Goal: Task Accomplishment & Management: Manage account settings

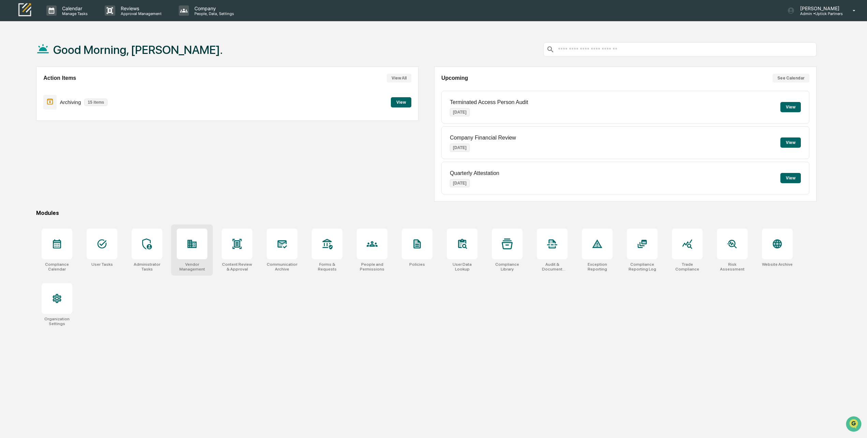
click at [200, 256] on div at bounding box center [192, 243] width 31 height 31
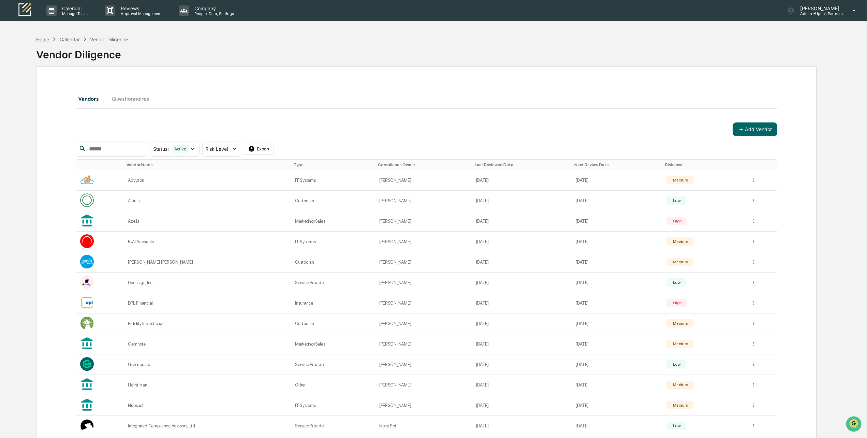
click at [49, 44] on div "Vendor Diligence" at bounding box center [426, 52] width 780 height 18
click at [46, 41] on div "Home" at bounding box center [42, 39] width 13 height 6
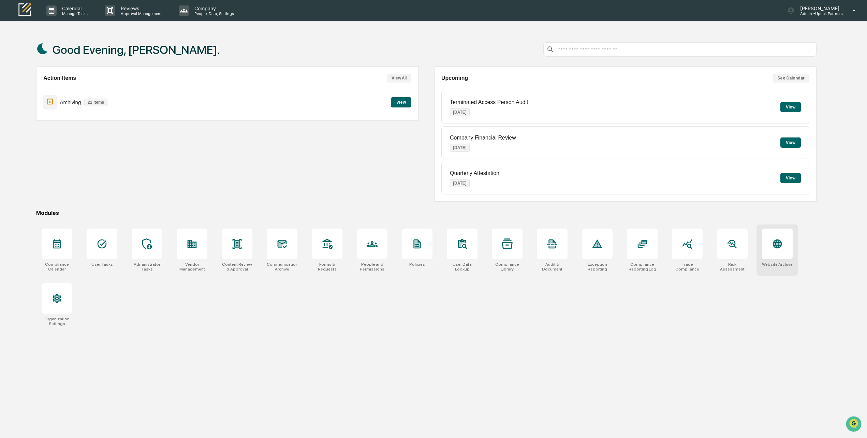
click at [772, 242] on icon at bounding box center [777, 243] width 11 height 11
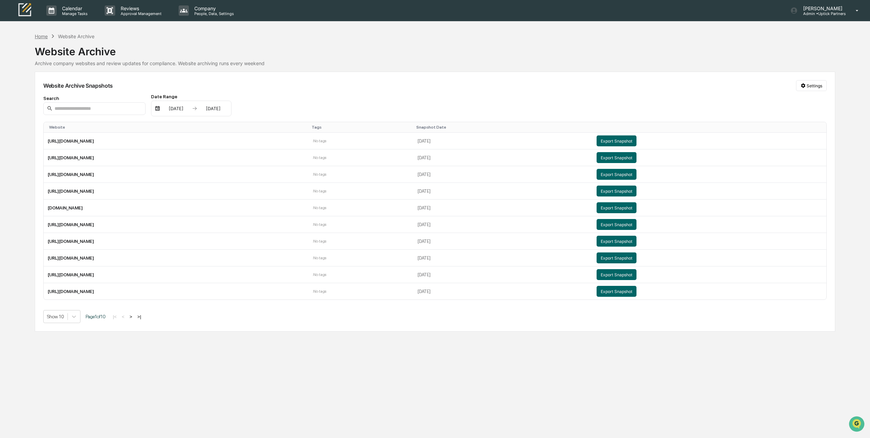
click at [41, 33] on div "Home" at bounding box center [41, 36] width 13 height 6
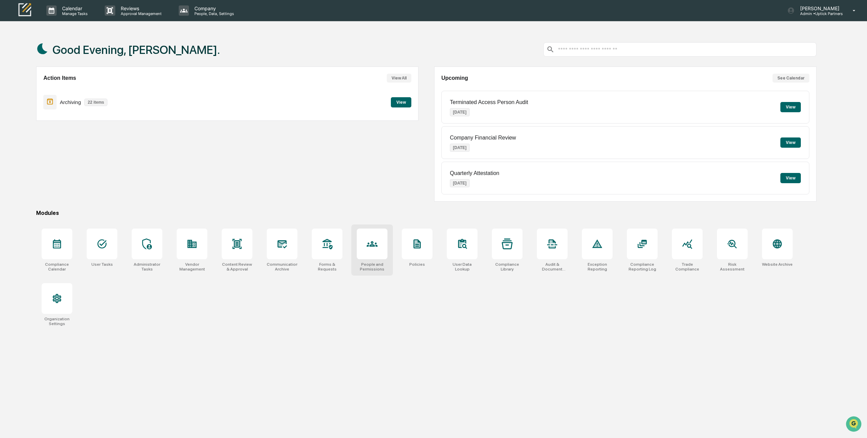
click at [372, 243] on icon at bounding box center [372, 243] width 11 height 5
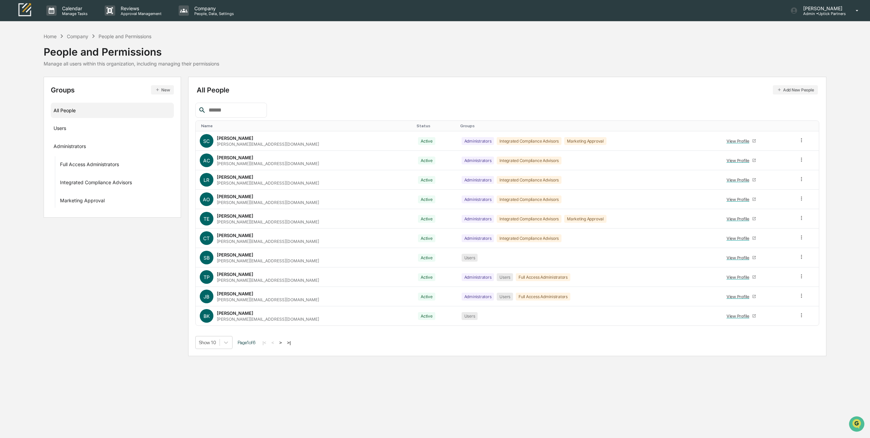
click at [284, 341] on button ">" at bounding box center [280, 343] width 7 height 6
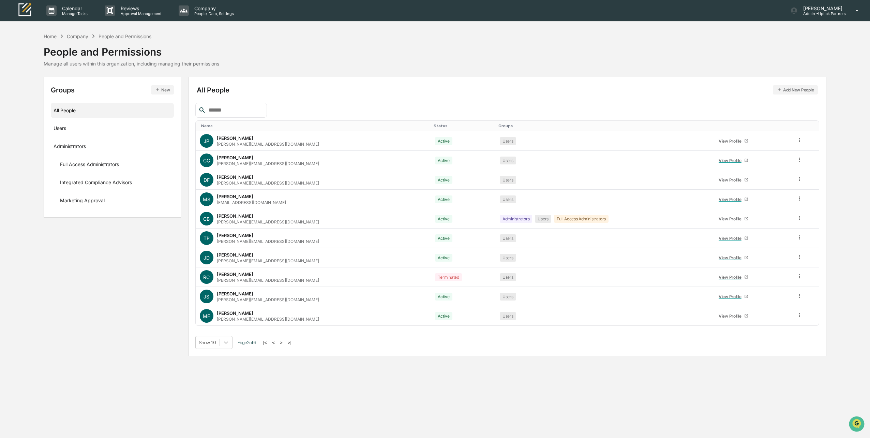
click at [284, 341] on button ">" at bounding box center [281, 343] width 7 height 6
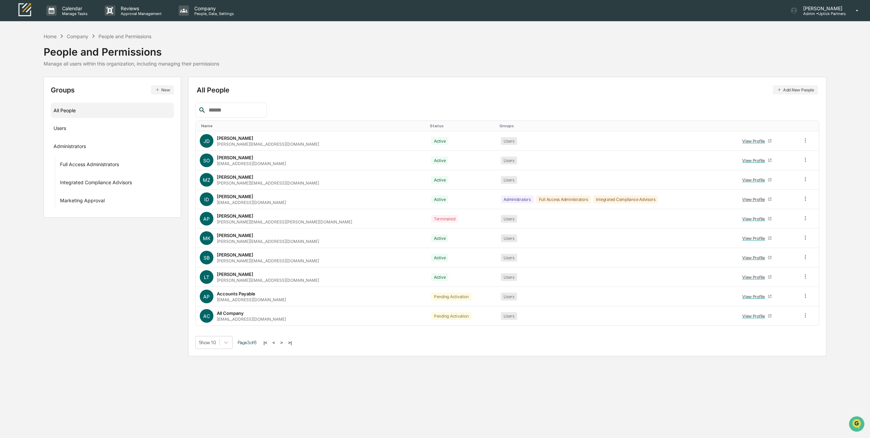
click at [284, 341] on button ">" at bounding box center [281, 343] width 7 height 6
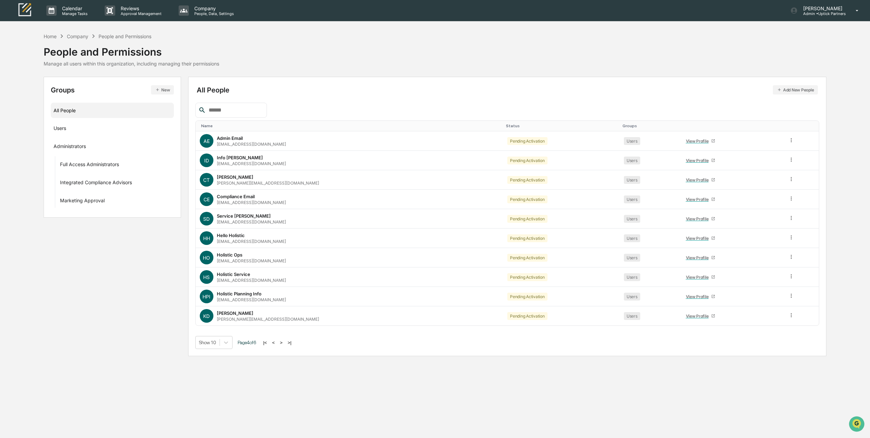
click at [284, 341] on button ">" at bounding box center [281, 343] width 7 height 6
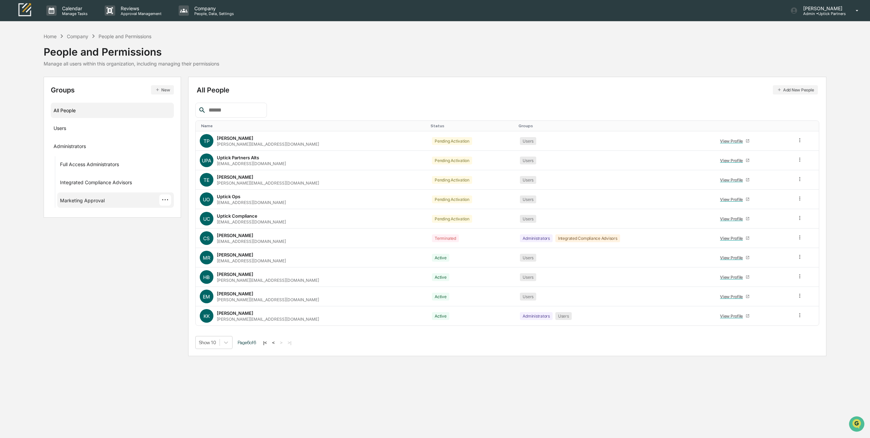
click at [87, 200] on div "Marketing Approval" at bounding box center [82, 201] width 45 height 8
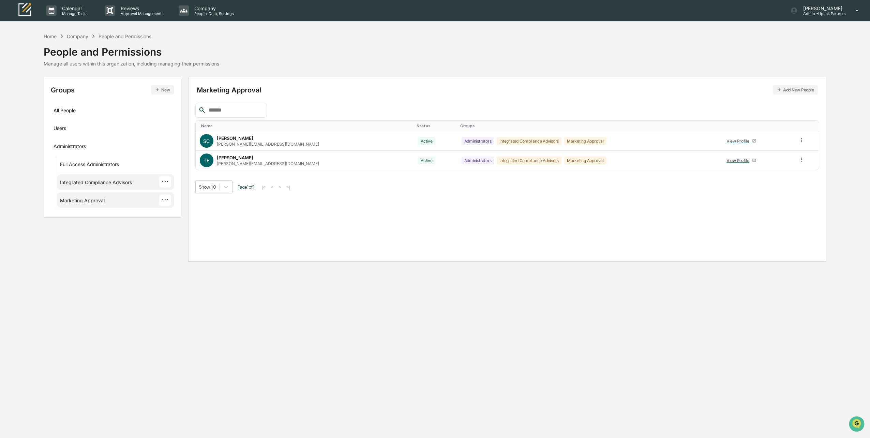
click at [106, 182] on div "Integrated Compliance Advisors" at bounding box center [96, 183] width 72 height 8
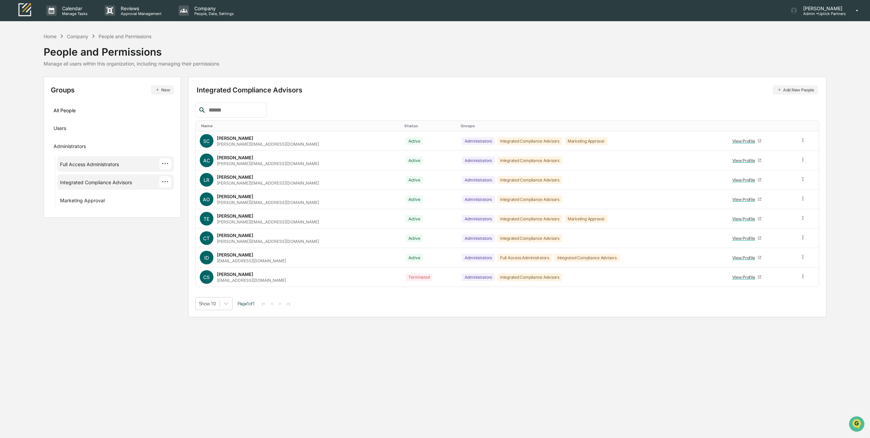
click at [105, 164] on div "Full Access Administrators" at bounding box center [89, 165] width 59 height 8
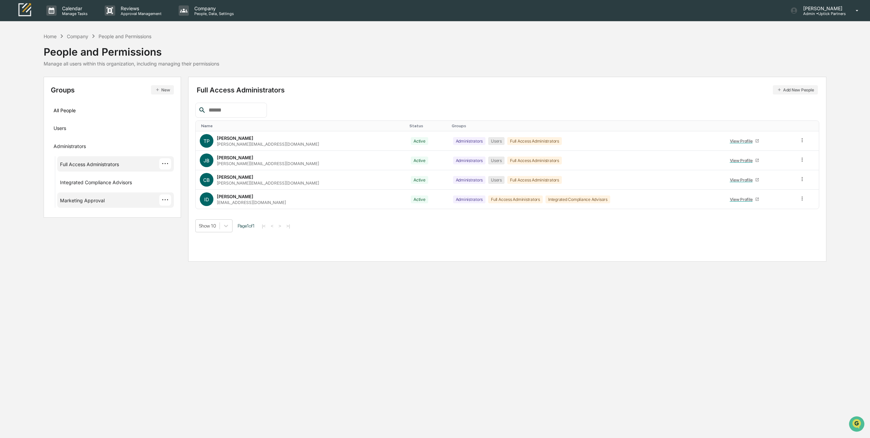
click at [95, 198] on div "Marketing Approval" at bounding box center [82, 201] width 45 height 8
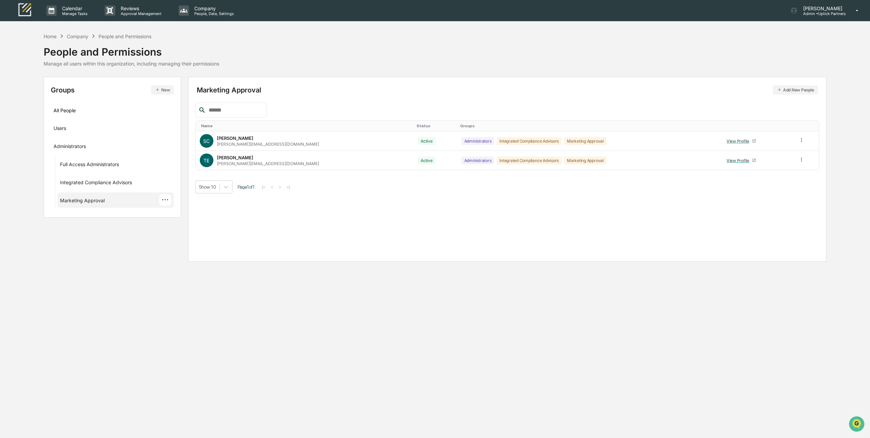
click at [785, 89] on button "Add New People" at bounding box center [795, 89] width 45 height 9
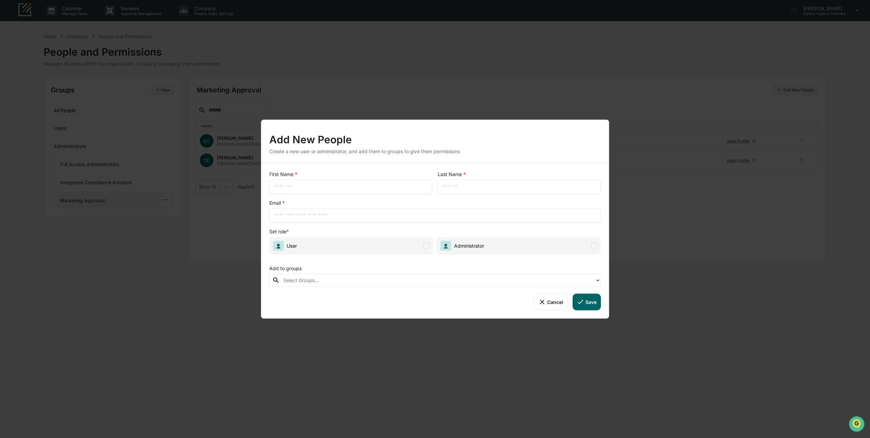
click at [323, 213] on input "text" at bounding box center [435, 215] width 322 height 7
paste input "**********"
type input "**********"
click at [301, 184] on input "text" at bounding box center [350, 186] width 153 height 7
type input "***"
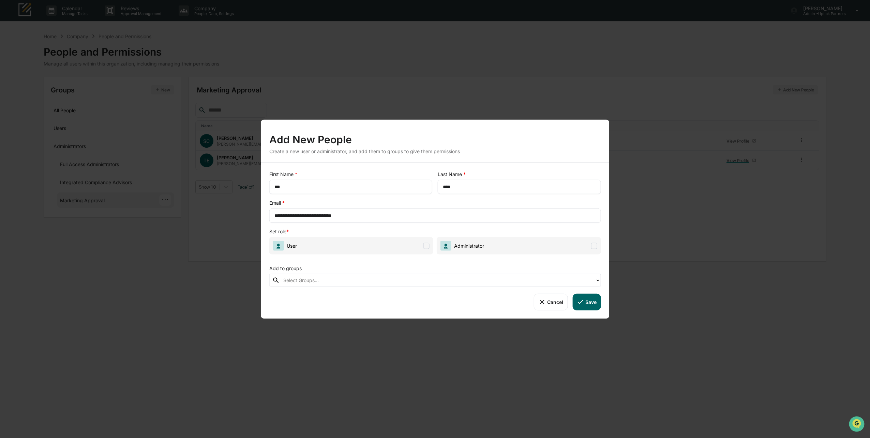
type input "****"
drag, startPoint x: 299, startPoint y: 214, endPoint x: 271, endPoint y: 213, distance: 28.3
click at [271, 213] on div "**********" at bounding box center [435, 215] width 332 height 14
click at [360, 215] on input "**********" at bounding box center [435, 215] width 322 height 7
type input "**********"
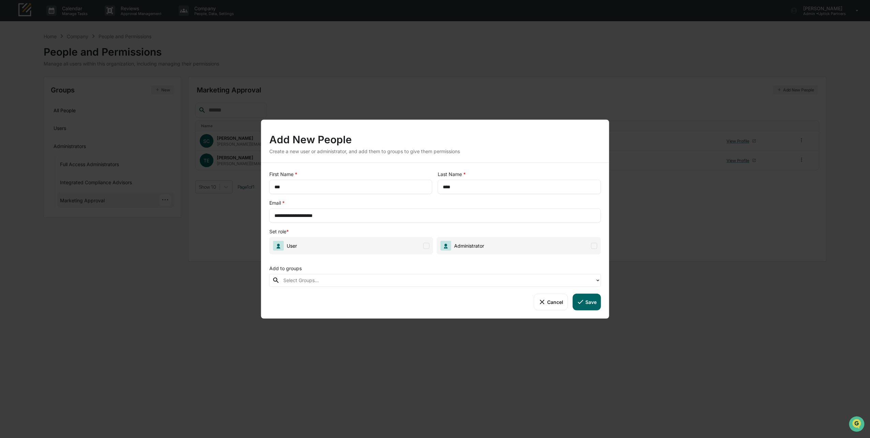
click at [363, 249] on span "User" at bounding box center [351, 245] width 164 height 17
click at [374, 278] on div at bounding box center [437, 280] width 309 height 8
click at [373, 279] on div at bounding box center [437, 280] width 309 height 8
click at [365, 266] on div "Add to groups" at bounding box center [435, 267] width 332 height 14
click at [591, 303] on button "Save" at bounding box center [586, 302] width 28 height 16
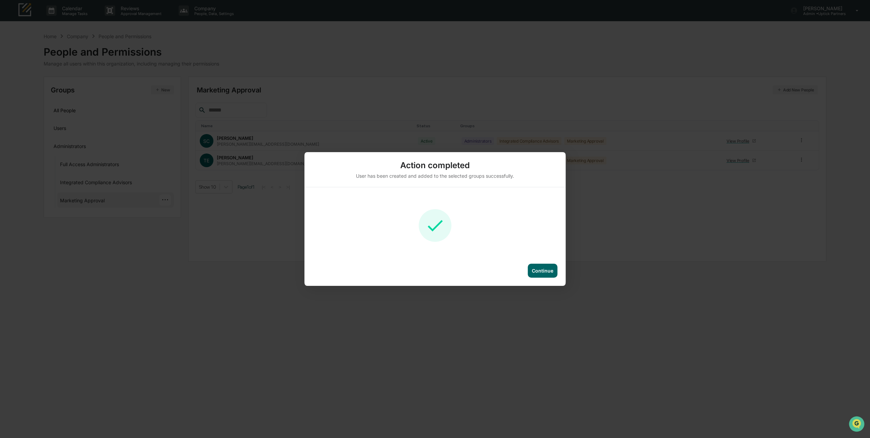
click at [541, 272] on div "Continue" at bounding box center [542, 271] width 21 height 6
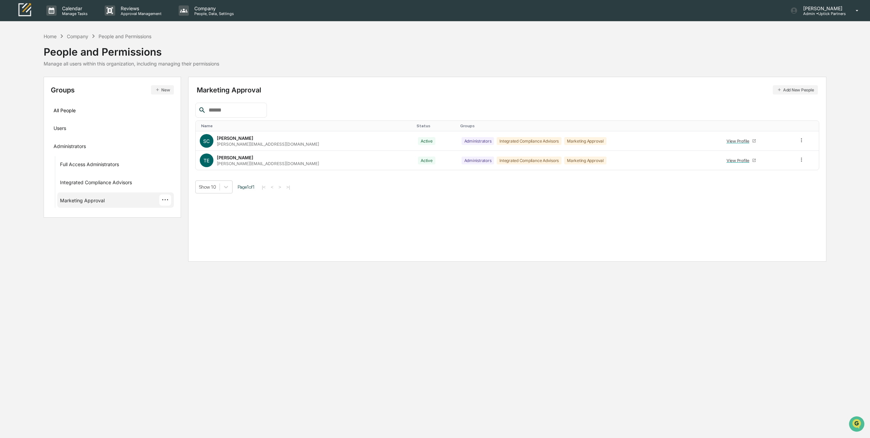
click at [74, 34] on div "Company" at bounding box center [77, 36] width 21 height 6
click at [48, 35] on div "Home" at bounding box center [50, 36] width 13 height 6
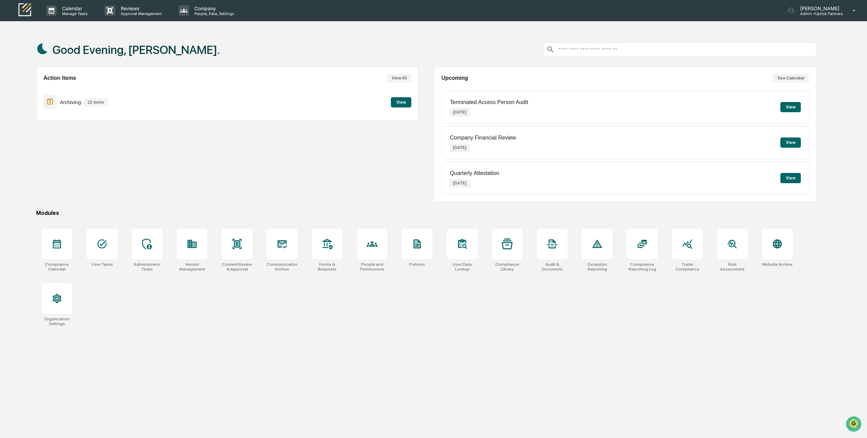
click at [786, 175] on button "View" at bounding box center [790, 178] width 20 height 10
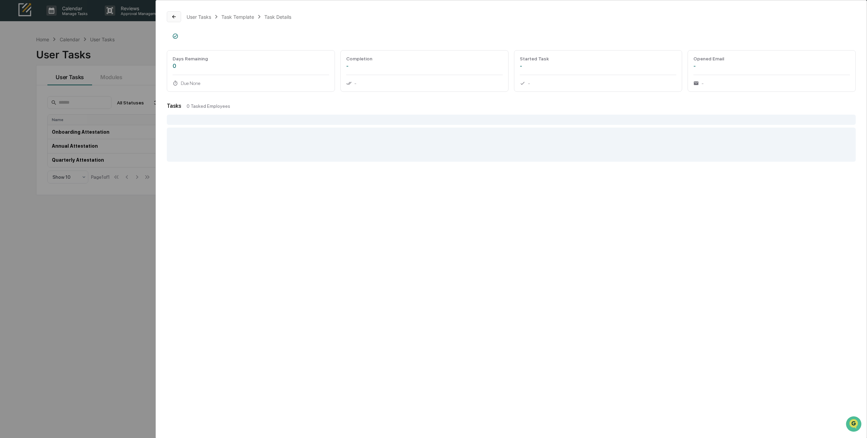
click at [171, 17] on icon at bounding box center [173, 16] width 5 height 5
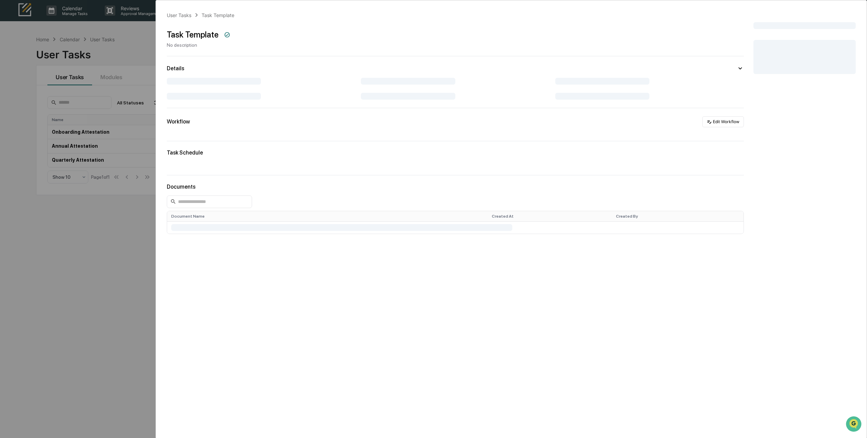
click at [152, 55] on div "User Tasks Task Template Task Template No description Details Workflow Edit Wor…" at bounding box center [433, 219] width 867 height 438
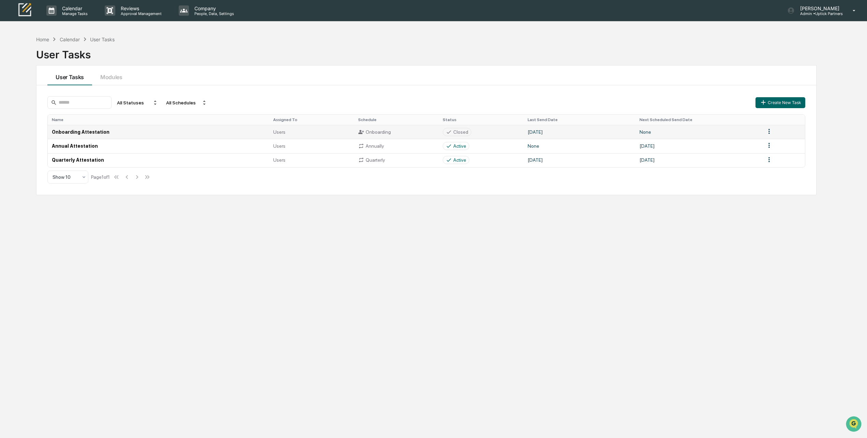
click at [143, 137] on td "Onboarding Attestation" at bounding box center [158, 132] width 221 height 14
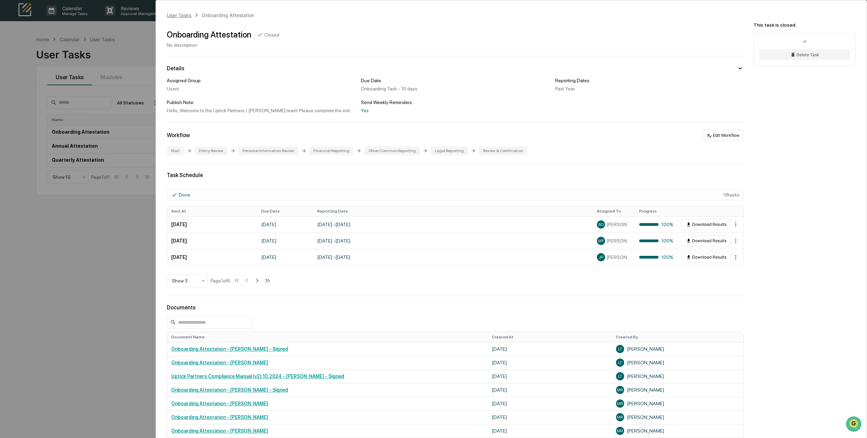
click at [181, 16] on div "User Tasks" at bounding box center [179, 15] width 25 height 6
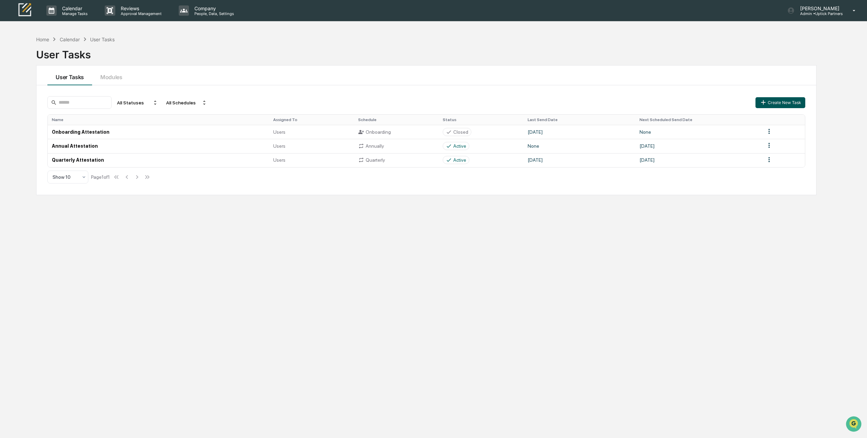
click at [780, 103] on button "Create New Task" at bounding box center [780, 102] width 50 height 11
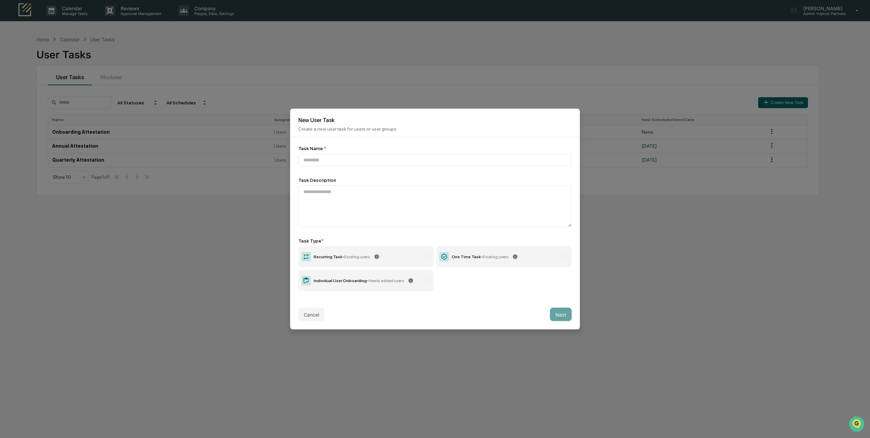
click at [367, 285] on label "Individual User Onboarding - Newly added users" at bounding box center [365, 280] width 135 height 21
click at [326, 160] on input at bounding box center [434, 160] width 273 height 13
click at [302, 314] on button "Cancel" at bounding box center [311, 315] width 26 height 14
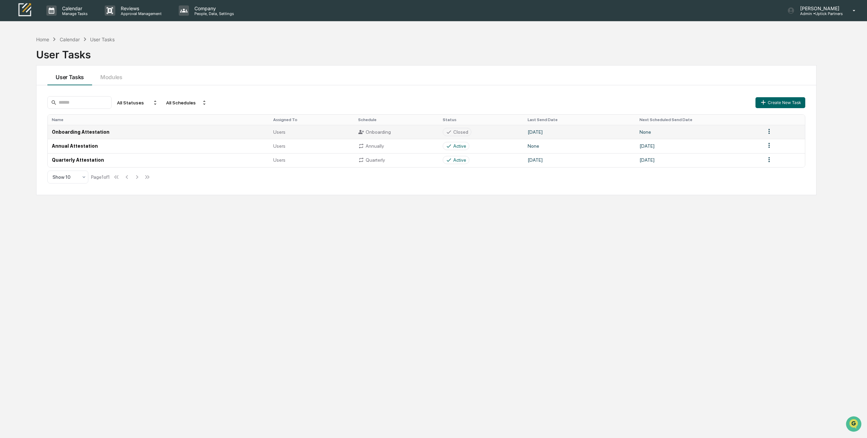
click at [90, 133] on td "Onboarding Attestation" at bounding box center [158, 132] width 221 height 14
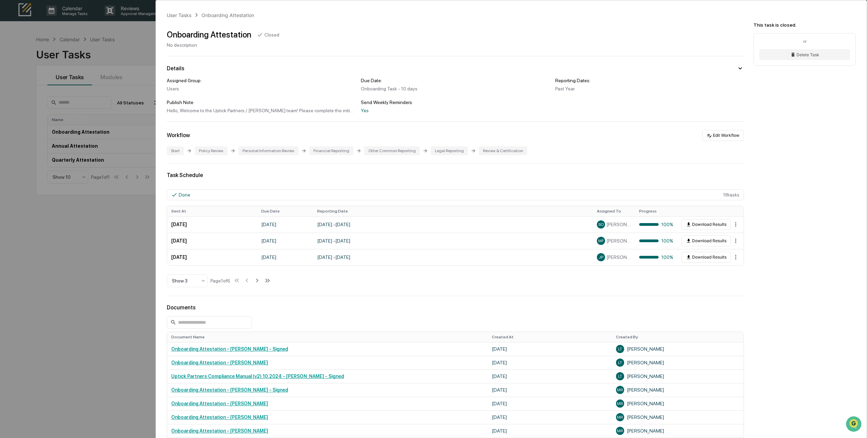
click at [363, 112] on div "Yes" at bounding box center [455, 110] width 189 height 5
click at [286, 113] on div "Hello, Welcome to the Uptick Partners / Dvorak team! Please complete the initia…" at bounding box center [261, 110] width 189 height 5
drag, startPoint x: 178, startPoint y: 111, endPoint x: 349, endPoint y: 111, distance: 171.2
click at [349, 111] on div "Hello, Welcome to the Uptick Partners / Dvorak team! Please complete the initia…" at bounding box center [261, 110] width 189 height 5
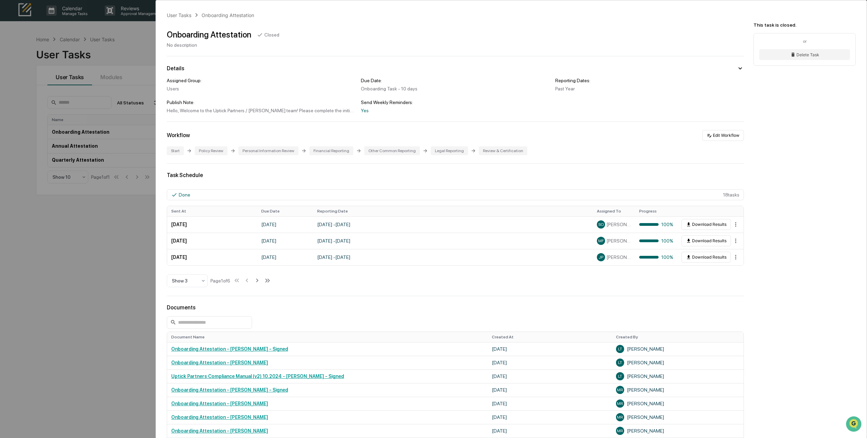
click at [333, 118] on div "User Tasks Onboarding Attestation Onboarding Attestation Closed No description …" at bounding box center [511, 281] width 711 height 563
click at [180, 15] on div "User Tasks" at bounding box center [179, 15] width 25 height 6
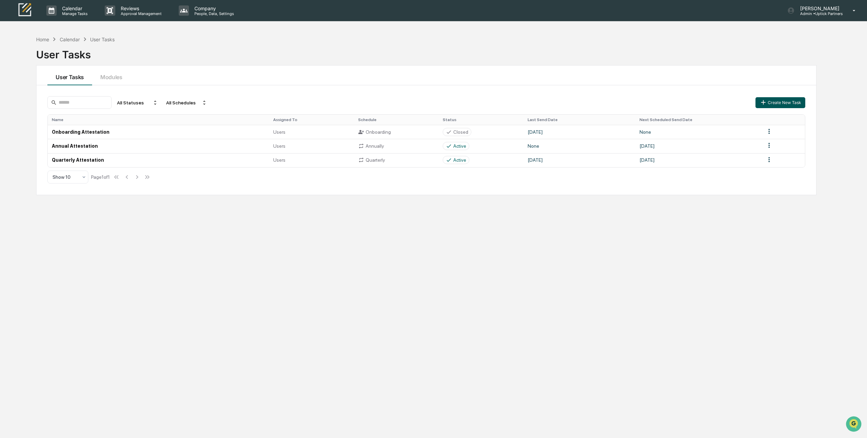
click at [781, 103] on button "Create New Task" at bounding box center [780, 102] width 50 height 11
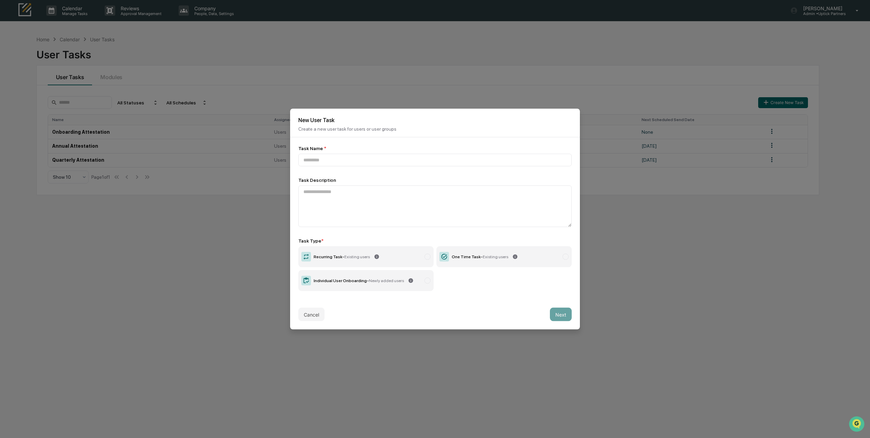
click at [377, 285] on label "Individual User Onboarding - Newly added users" at bounding box center [365, 280] width 135 height 21
click at [408, 280] on icon at bounding box center [410, 280] width 4 height 4
click at [333, 160] on input at bounding box center [434, 160] width 273 height 13
click at [309, 315] on button "Cancel" at bounding box center [311, 315] width 26 height 14
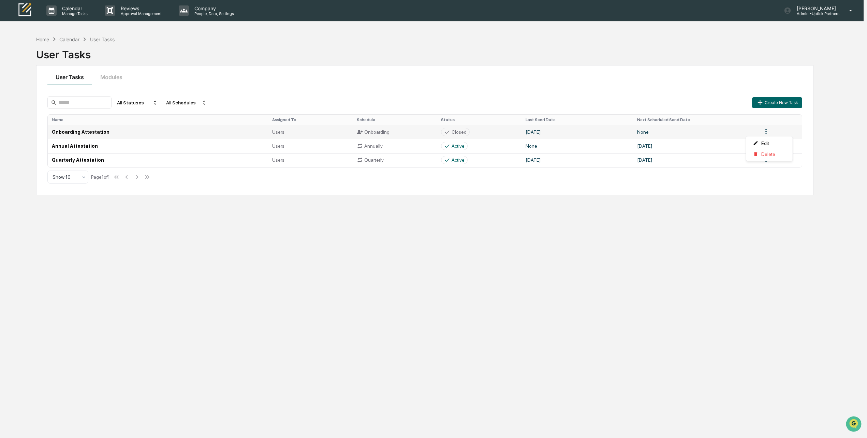
click at [770, 132] on html "Calendar Manage Tasks Reviews Approval Management Company People, Data, Setting…" at bounding box center [433, 219] width 867 height 438
click at [763, 143] on div "Edit" at bounding box center [769, 143] width 44 height 11
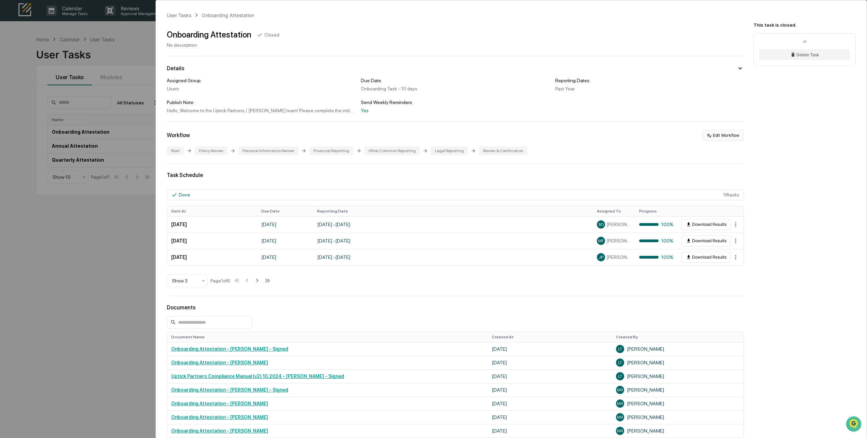
click at [733, 135] on button "Edit Workflow" at bounding box center [723, 135] width 42 height 11
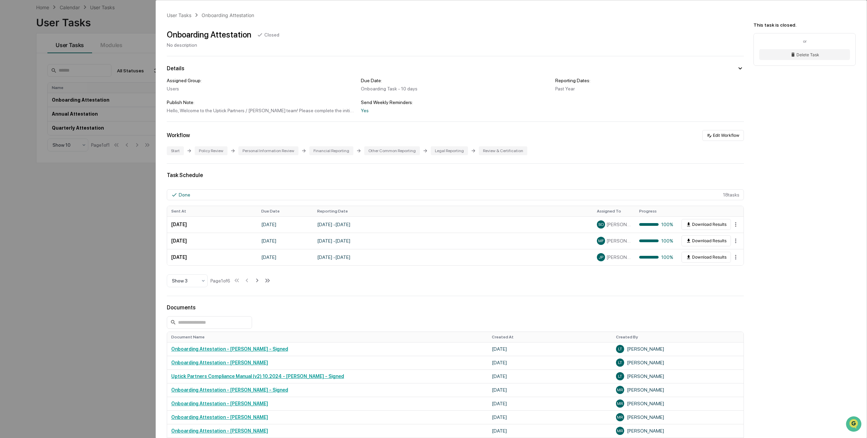
click at [126, 240] on div "User Tasks Onboarding Attestation Onboarding Attestation Closed No description …" at bounding box center [433, 219] width 867 height 438
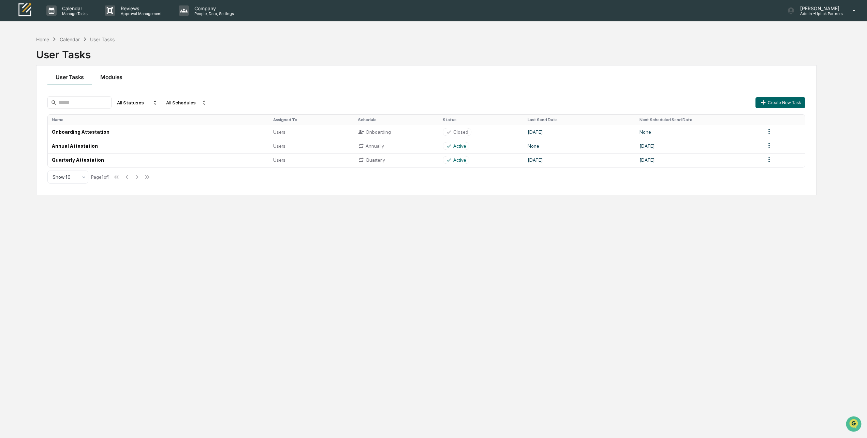
click at [109, 75] on button "Modules" at bounding box center [111, 75] width 39 height 20
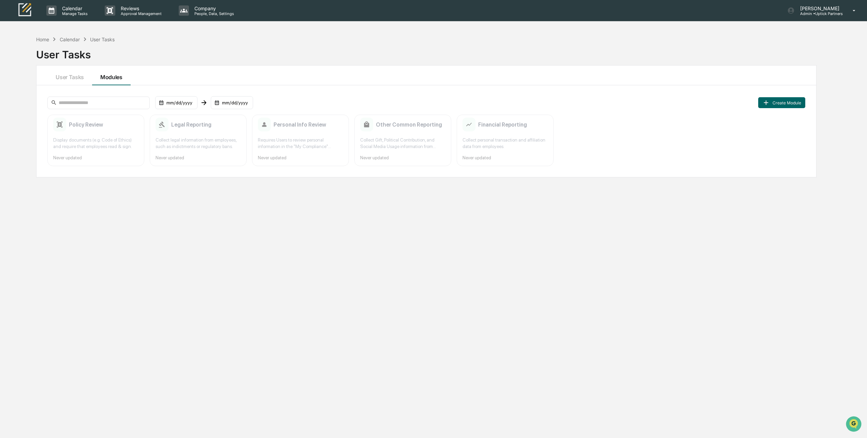
click at [45, 35] on div "Home Calendar User Tasks" at bounding box center [75, 39] width 78 height 8
click at [44, 40] on div "Home" at bounding box center [42, 39] width 13 height 6
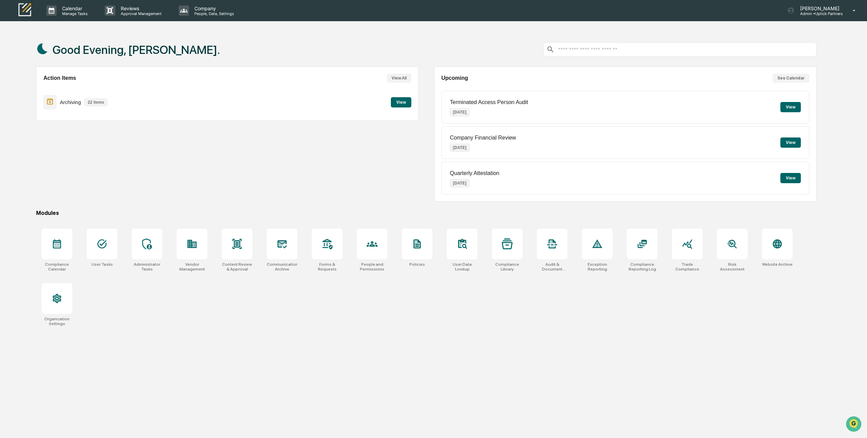
click at [793, 104] on button "View" at bounding box center [790, 107] width 20 height 10
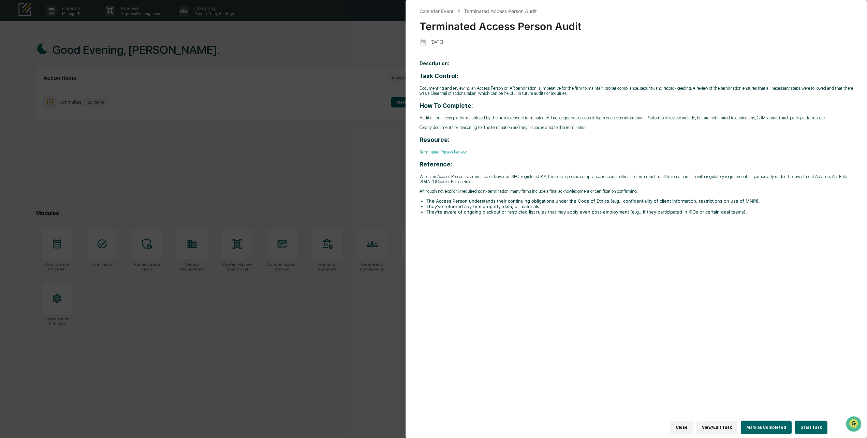
click at [773, 421] on button "Mark as Completed" at bounding box center [766, 427] width 51 height 14
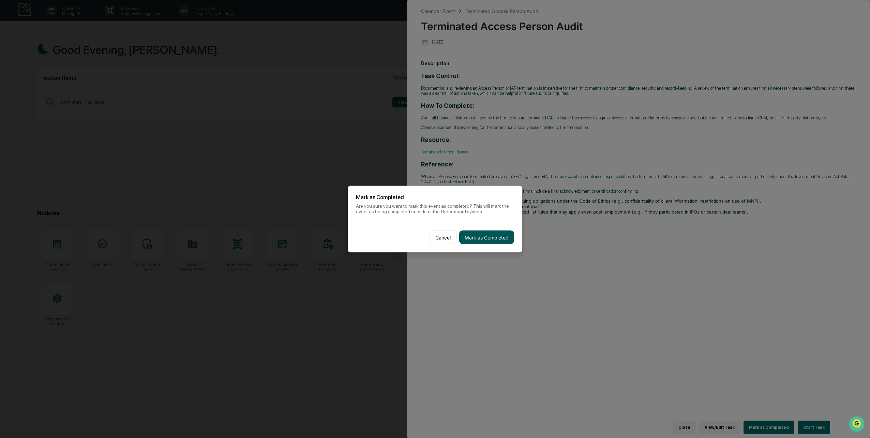
click at [484, 240] on button "Mark as Completed" at bounding box center [486, 237] width 55 height 14
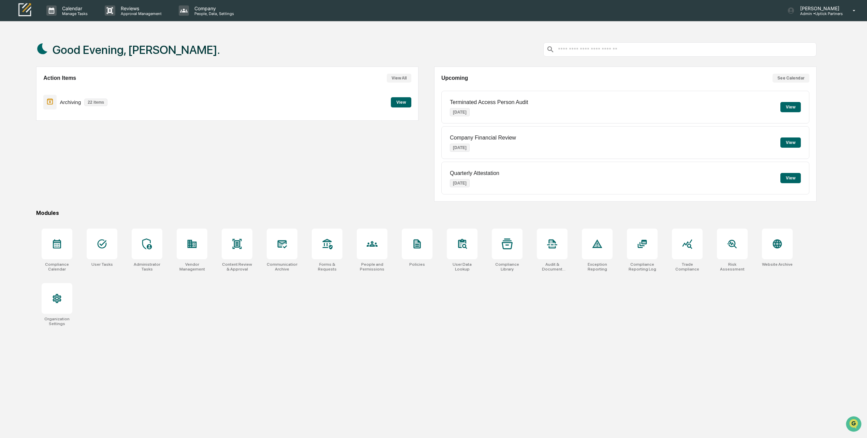
click at [792, 178] on button "View" at bounding box center [790, 178] width 20 height 10
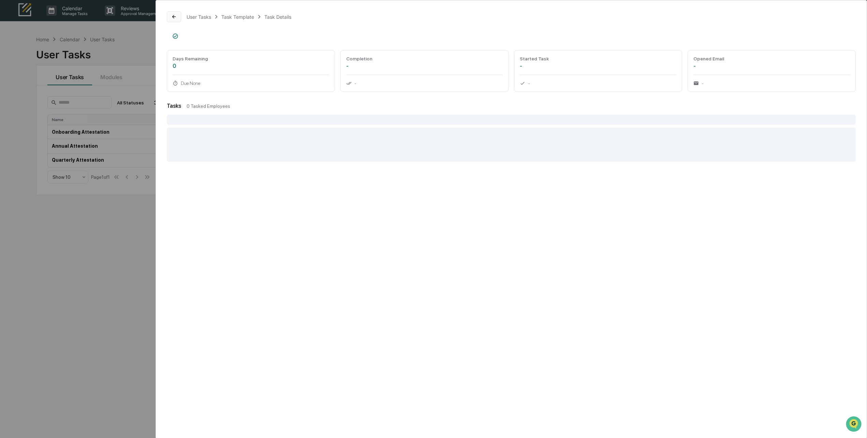
click at [172, 16] on icon at bounding box center [173, 16] width 3 height 3
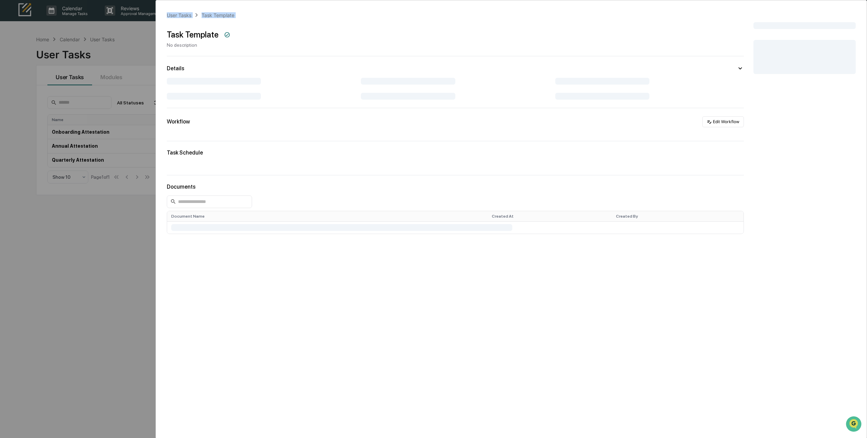
click at [155, 38] on div "User Tasks Task Template Task Template No description Details Workflow Edit Wor…" at bounding box center [433, 219] width 867 height 438
drag, startPoint x: 155, startPoint y: 38, endPoint x: 147, endPoint y: 40, distance: 7.8
click at [147, 40] on div "User Tasks Task Template Task Template No description Details Workflow Edit Wor…" at bounding box center [433, 219] width 867 height 438
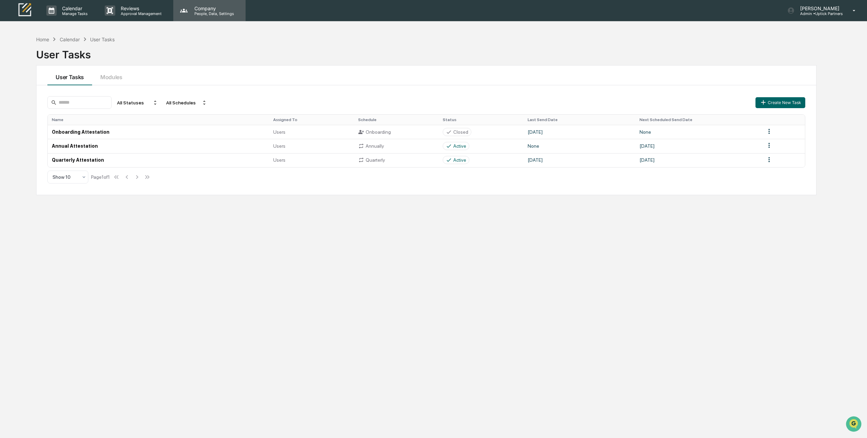
click at [194, 13] on p "People, Data, Settings" at bounding box center [213, 13] width 48 height 5
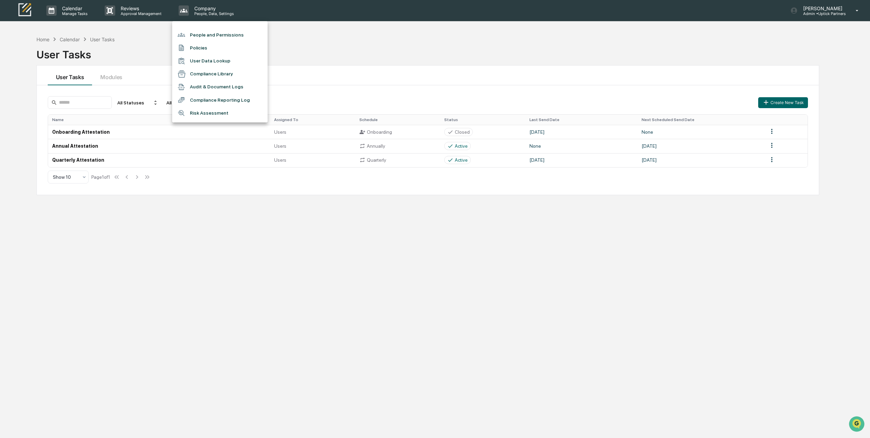
click at [161, 46] on div at bounding box center [435, 219] width 870 height 438
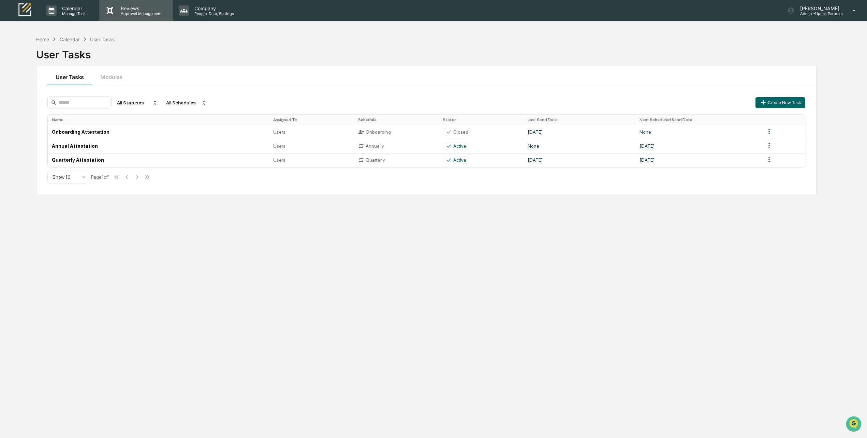
click at [141, 3] on div "Reviews Approval Management" at bounding box center [136, 10] width 74 height 21
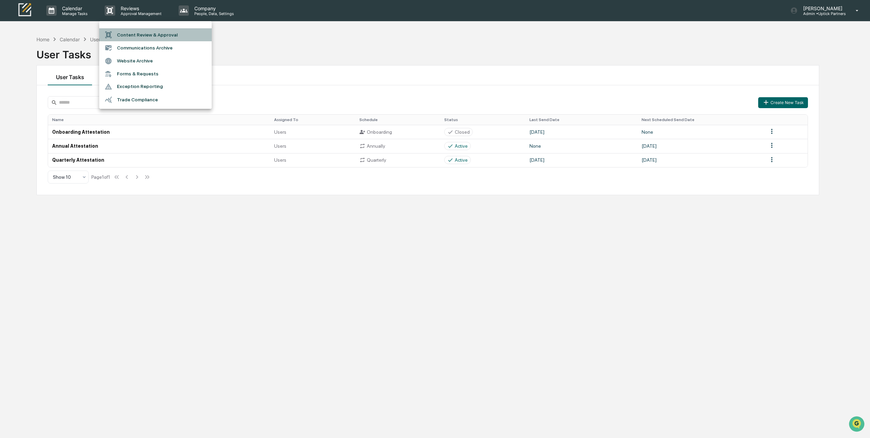
click at [138, 36] on li "Content Review & Approval" at bounding box center [155, 34] width 113 height 13
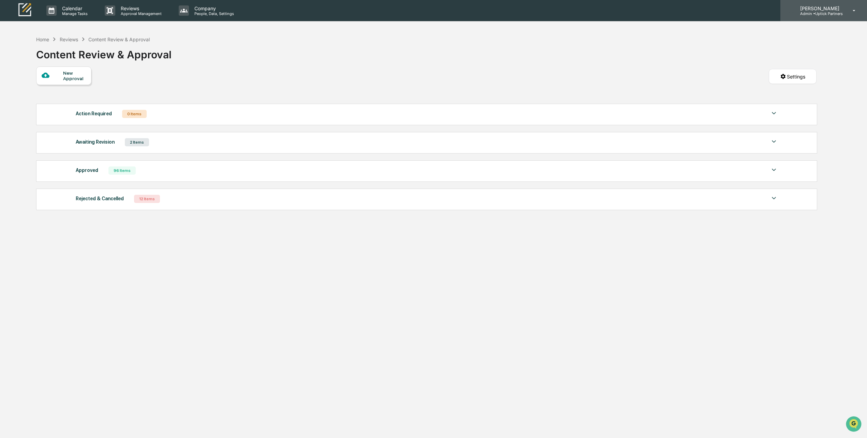
click at [825, 14] on p "Admin • Uptick Partners" at bounding box center [818, 13] width 48 height 5
click at [797, 59] on li "Switch to User view..." at bounding box center [816, 61] width 95 height 13
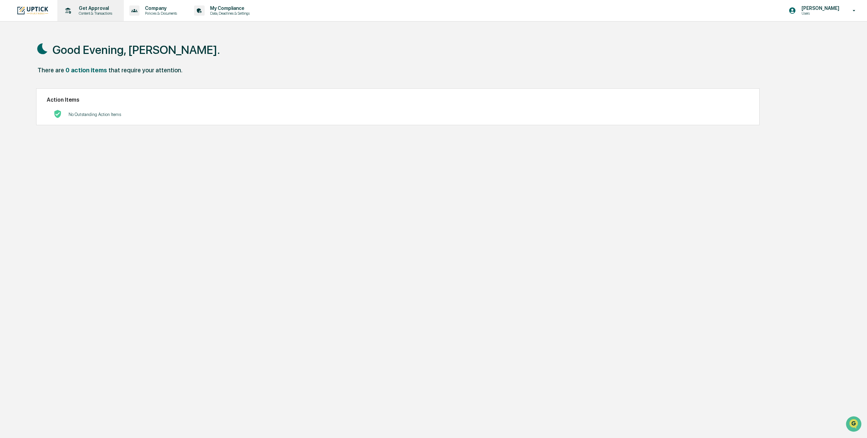
click at [88, 17] on div "Get Approval Content & Transactions" at bounding box center [90, 10] width 60 height 21
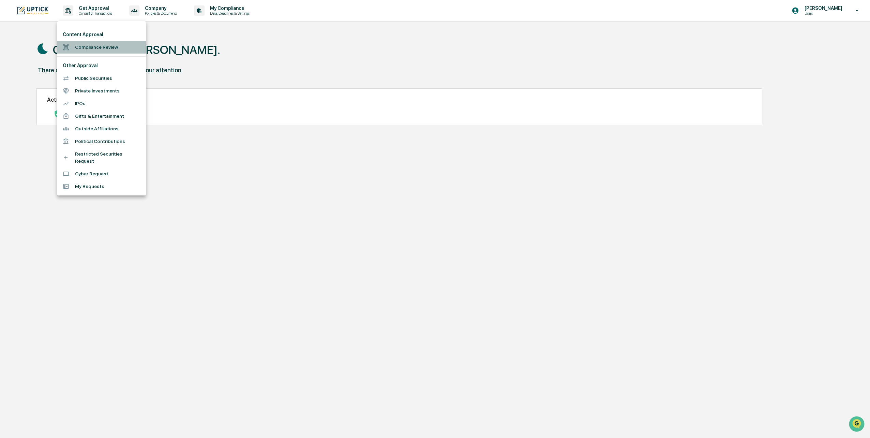
click at [101, 47] on li "Compliance Review" at bounding box center [101, 47] width 89 height 13
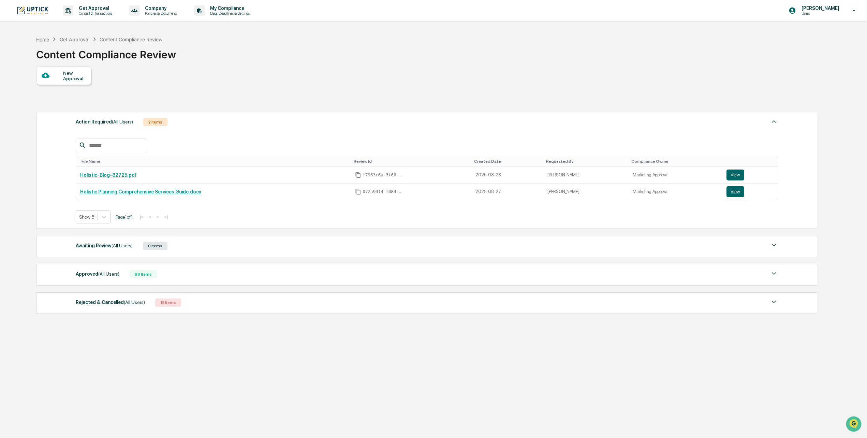
click at [48, 40] on div "Home" at bounding box center [42, 39] width 13 height 6
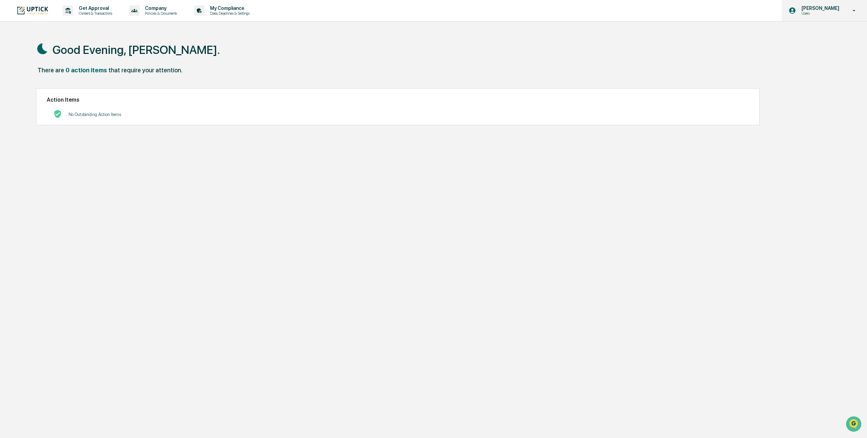
click at [847, 10] on div "Claire Bivins Users" at bounding box center [823, 10] width 85 height 21
click at [796, 34] on li "Switch to Admin view..." at bounding box center [816, 34] width 95 height 13
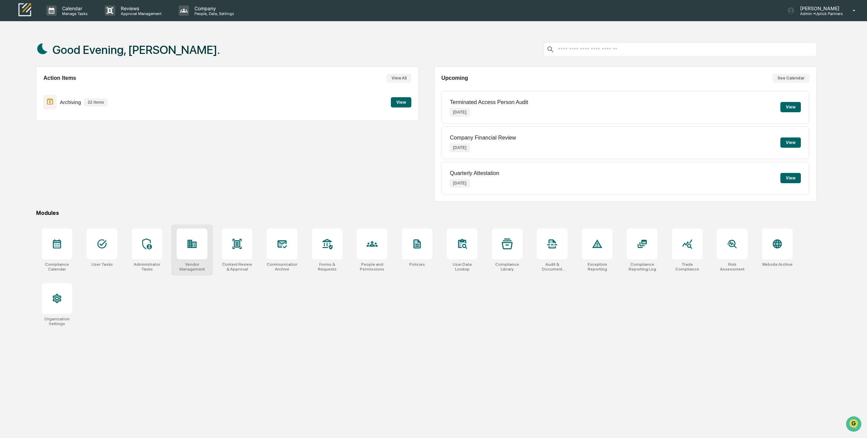
click at [190, 240] on icon at bounding box center [192, 244] width 9 height 8
